Goal: Check status: Check status

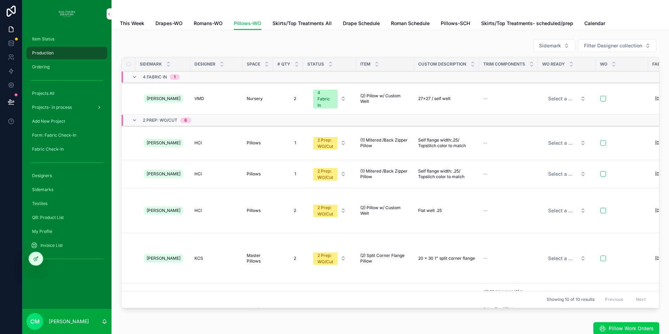
click at [55, 108] on span "Projects- in process" at bounding box center [52, 107] width 40 height 6
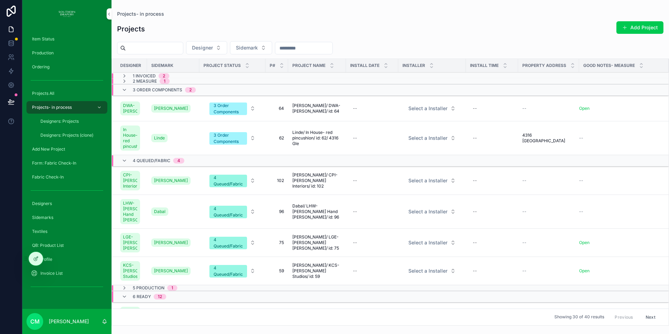
click at [62, 120] on span "Designers: Projects" at bounding box center [59, 121] width 38 height 6
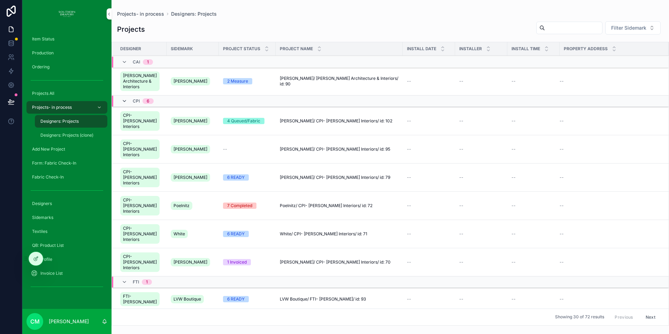
click at [124, 104] on icon "scrollable content" at bounding box center [125, 101] width 6 height 6
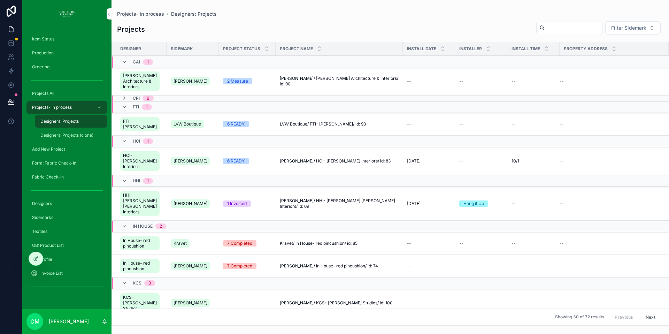
click at [60, 121] on span "Designers: Projects" at bounding box center [59, 121] width 38 height 6
click at [49, 94] on span "Projects All" at bounding box center [43, 94] width 22 height 6
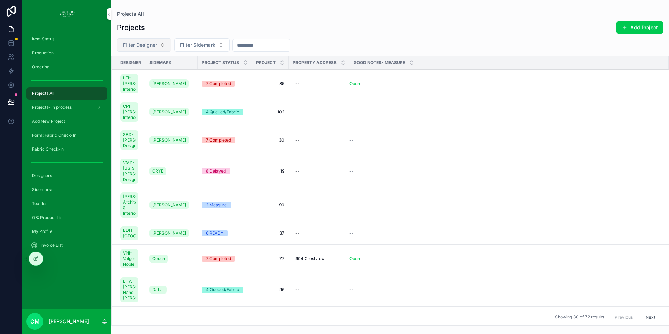
click at [151, 45] on span "Filter Designer" at bounding box center [140, 44] width 34 height 7
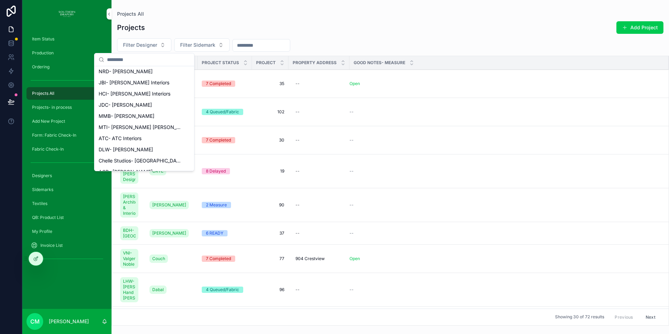
scroll to position [639, 0]
click at [135, 90] on span "HCI- [PERSON_NAME] Interiors" at bounding box center [135, 91] width 72 height 7
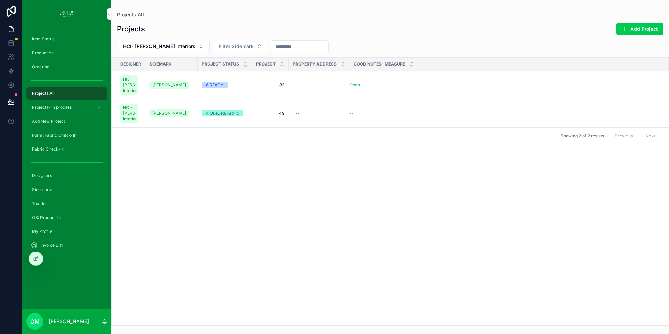
click at [221, 116] on div "4 Queued/Fabric" at bounding box center [222, 113] width 33 height 6
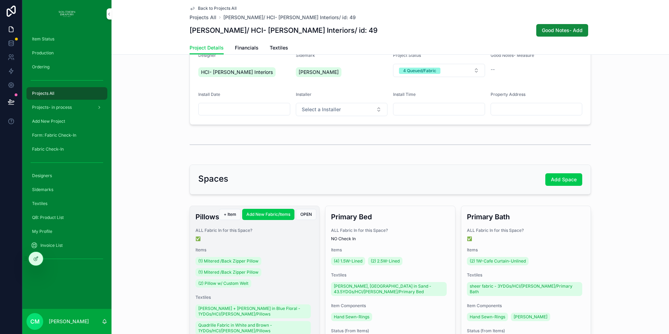
scroll to position [55, 0]
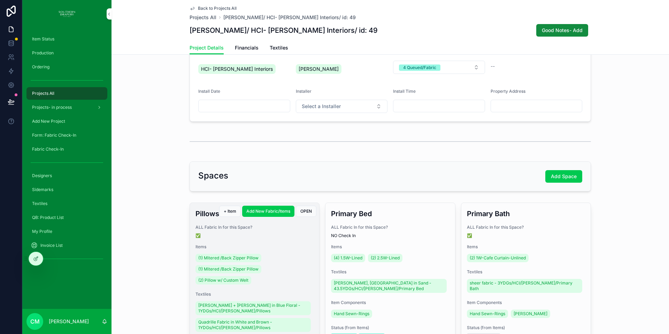
click at [280, 240] on div "Pillows ALL Fabric In for this Space? ✅ Items (1) Mitered /Back Zipper Pillow (…" at bounding box center [254, 333] width 129 height 261
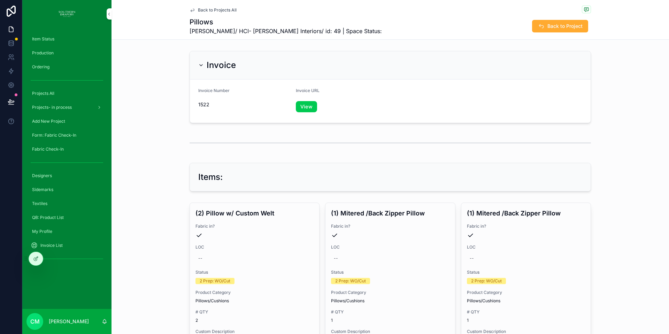
click at [303, 110] on link "View" at bounding box center [306, 106] width 21 height 11
